Goal: Find contact information: Find contact information

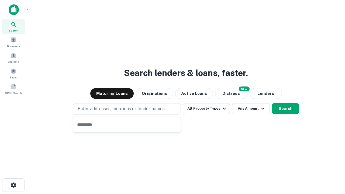
type input "**********"
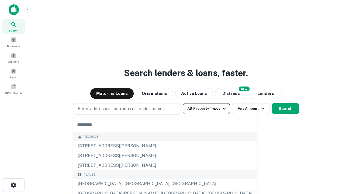
click at [206, 109] on button "All Property Types" at bounding box center [206, 108] width 47 height 11
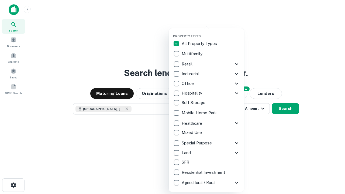
click at [211, 33] on button "button" at bounding box center [210, 33] width 75 height 0
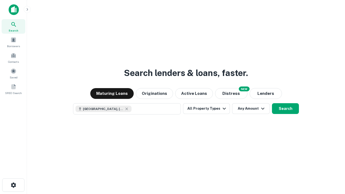
scroll to position [9, 0]
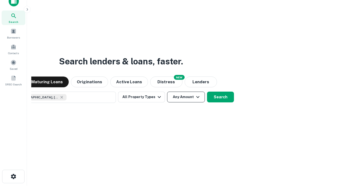
click at [167, 92] on button "Any Amount" at bounding box center [186, 97] width 38 height 11
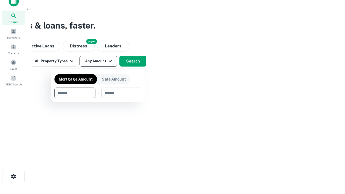
type input "*******"
click at [98, 98] on button "button" at bounding box center [98, 98] width 88 height 0
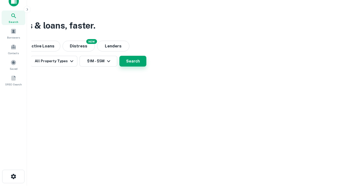
click at [146, 67] on button "Search" at bounding box center [132, 61] width 27 height 11
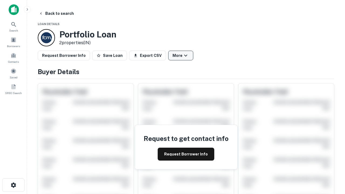
click at [180, 55] on button "More" at bounding box center [180, 56] width 25 height 10
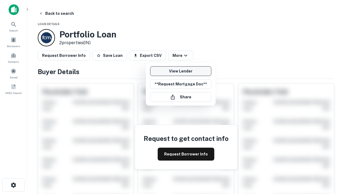
click at [180, 71] on link "View Lender" at bounding box center [180, 71] width 61 height 10
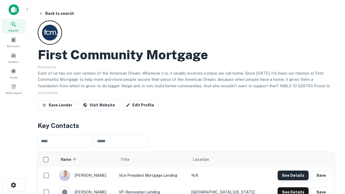
click at [293, 175] on button "See Details" at bounding box center [292, 175] width 31 height 10
click at [13, 185] on icon "button" at bounding box center [13, 185] width 6 height 6
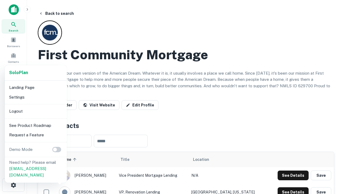
click at [36, 111] on li "Logout" at bounding box center [36, 111] width 58 height 10
